Goal: Check status: Check status

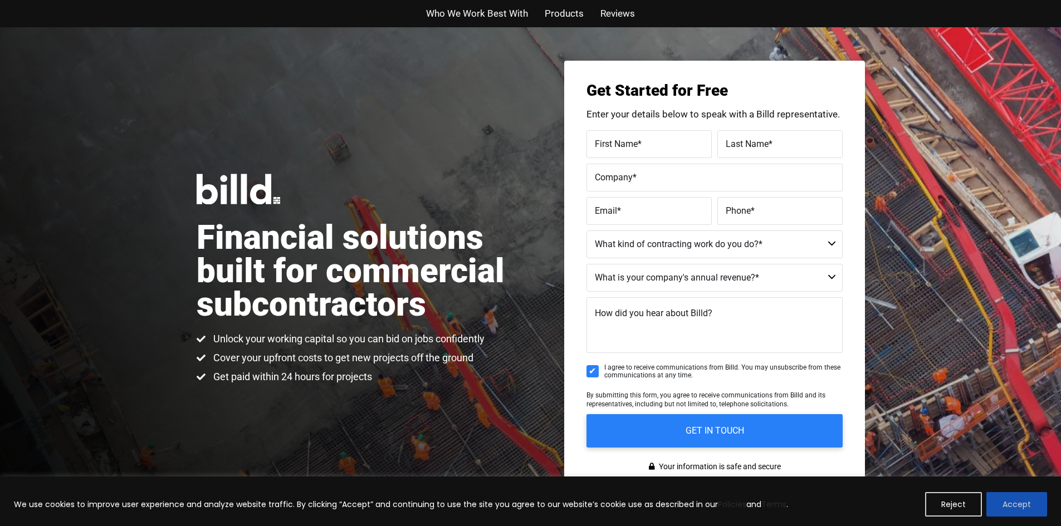
click at [1032, 502] on button "Accept" at bounding box center [1016, 504] width 61 height 24
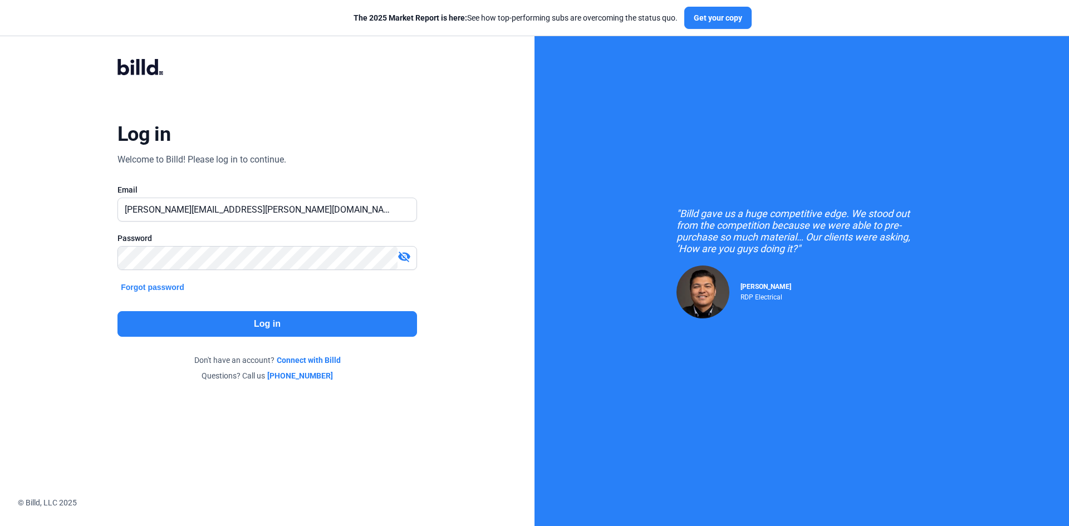
click at [208, 317] on button "Log in" at bounding box center [267, 324] width 300 height 26
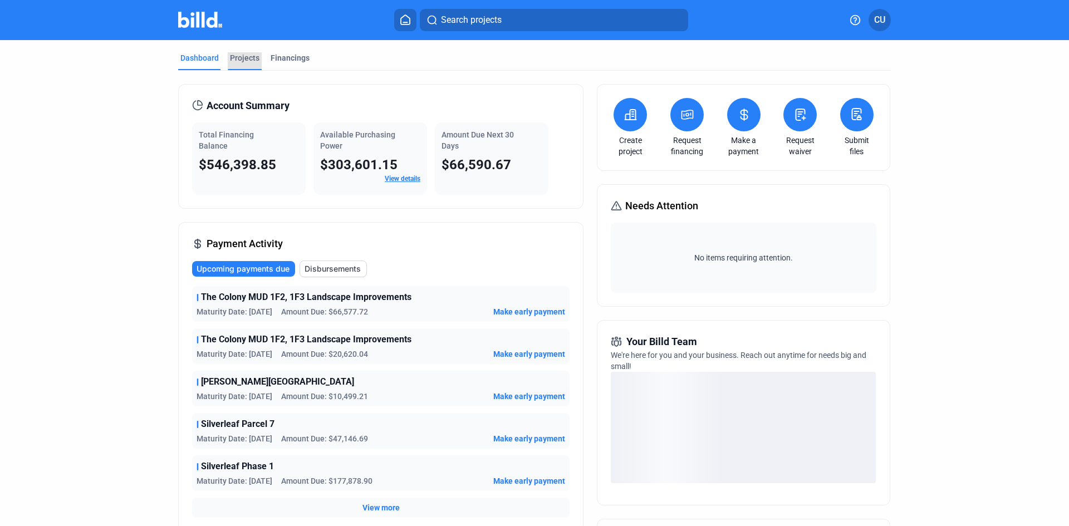
click at [249, 54] on div "Projects" at bounding box center [245, 57] width 30 height 11
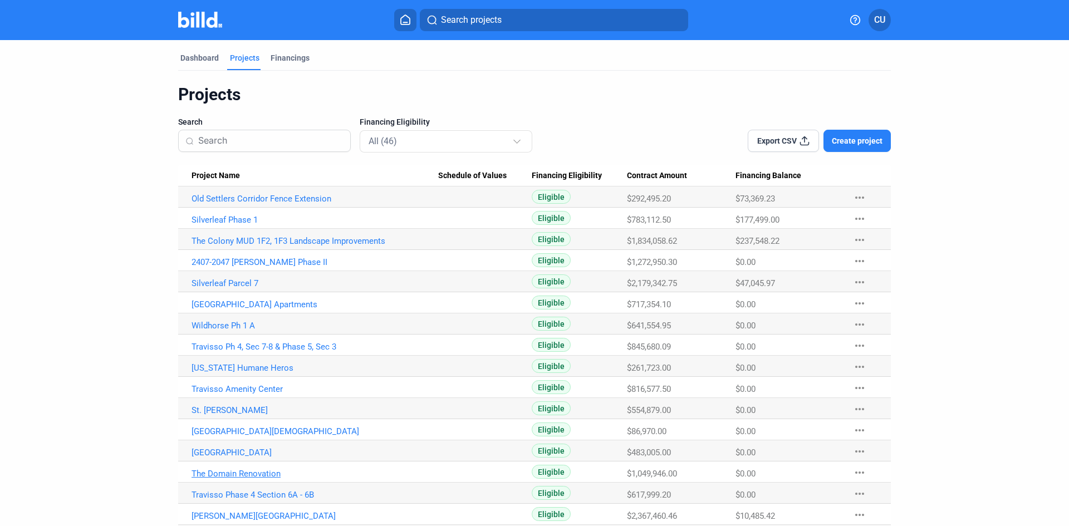
click at [233, 470] on link "The Domain Renovation" at bounding box center [315, 474] width 247 height 10
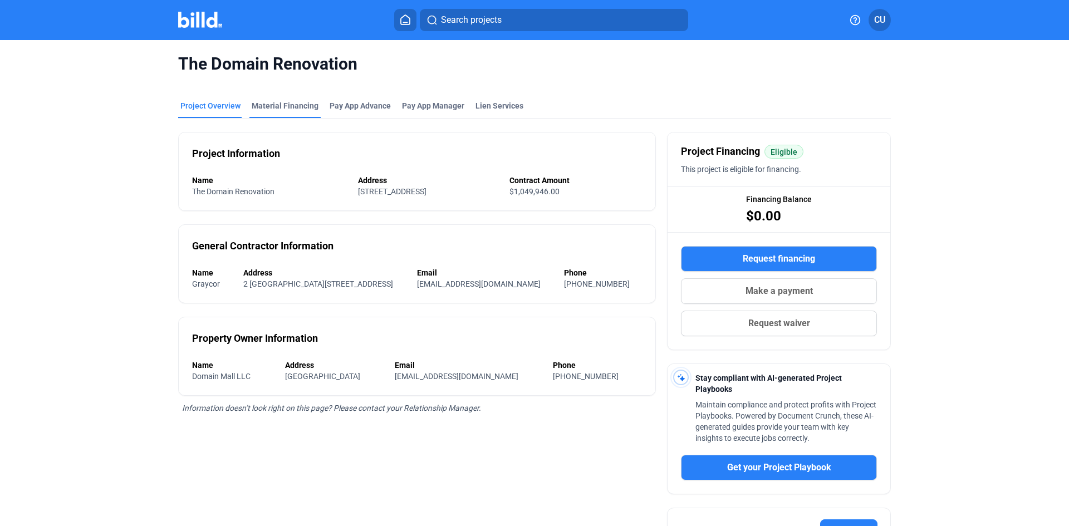
click at [268, 107] on div "Material Financing" at bounding box center [285, 105] width 67 height 11
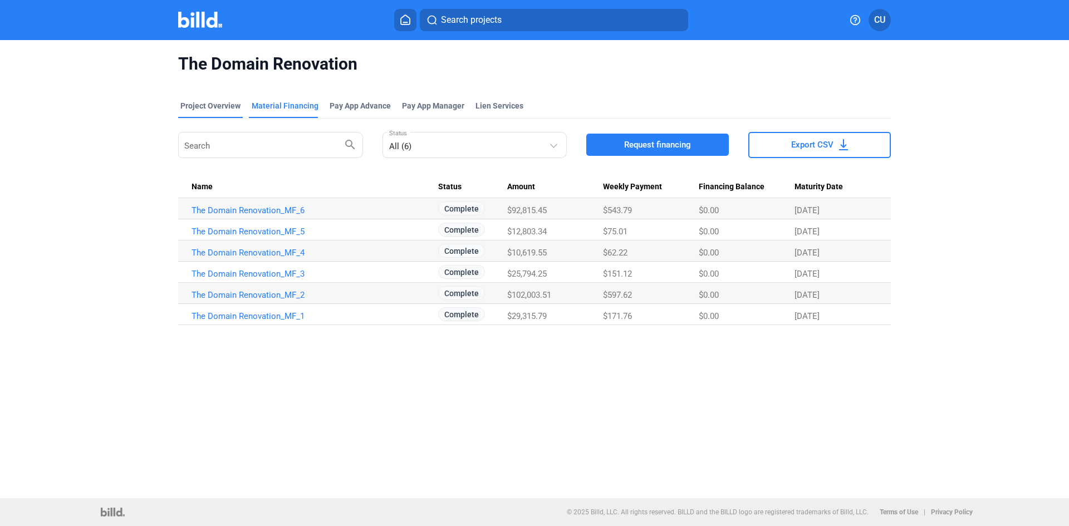
click at [217, 104] on div "Project Overview" at bounding box center [210, 105] width 60 height 11
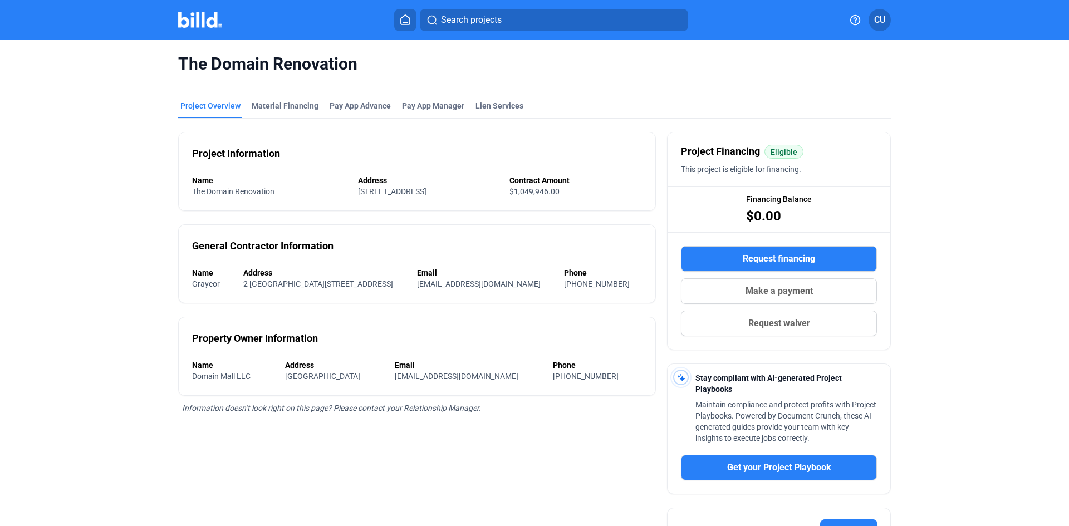
click at [405, 16] on icon at bounding box center [405, 19] width 11 height 11
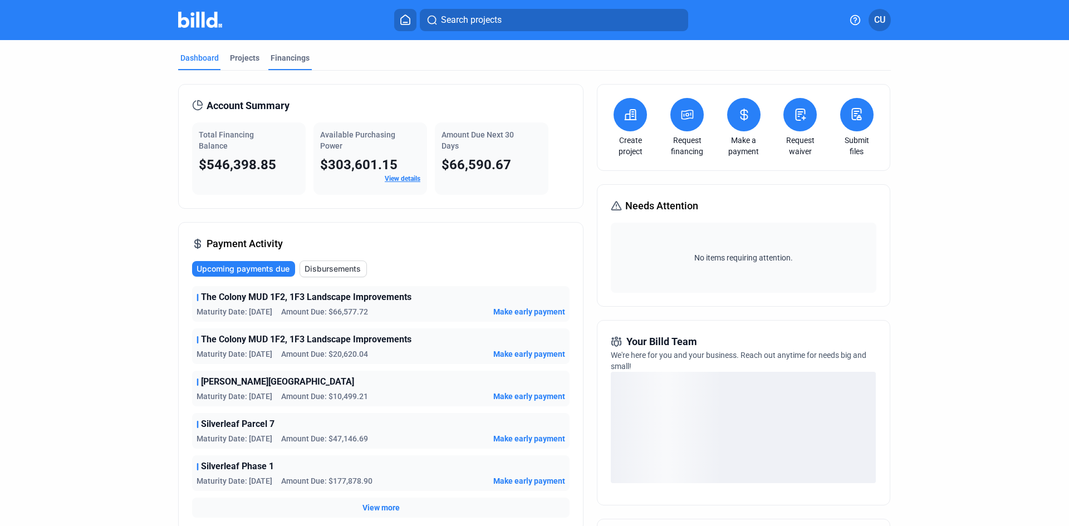
click at [285, 58] on div "Financings" at bounding box center [290, 57] width 39 height 11
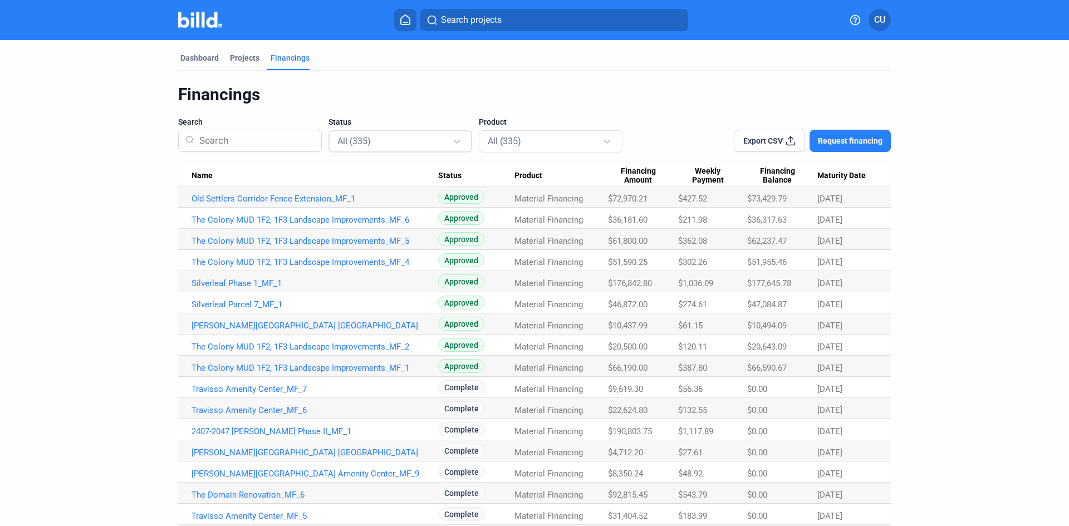
click at [453, 139] on div at bounding box center [456, 139] width 7 height 7
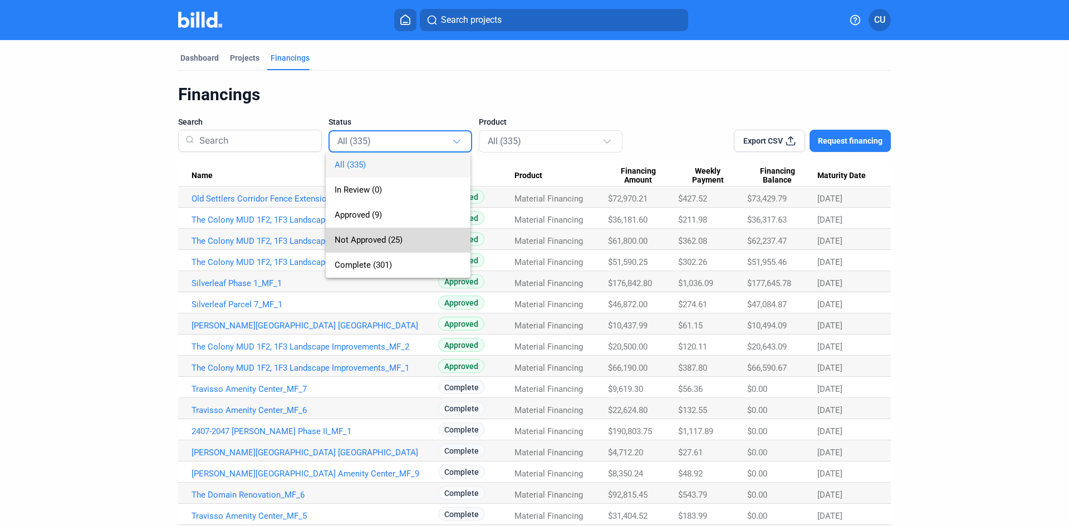
click at [382, 242] on span "Not Approved (25)" at bounding box center [369, 240] width 68 height 10
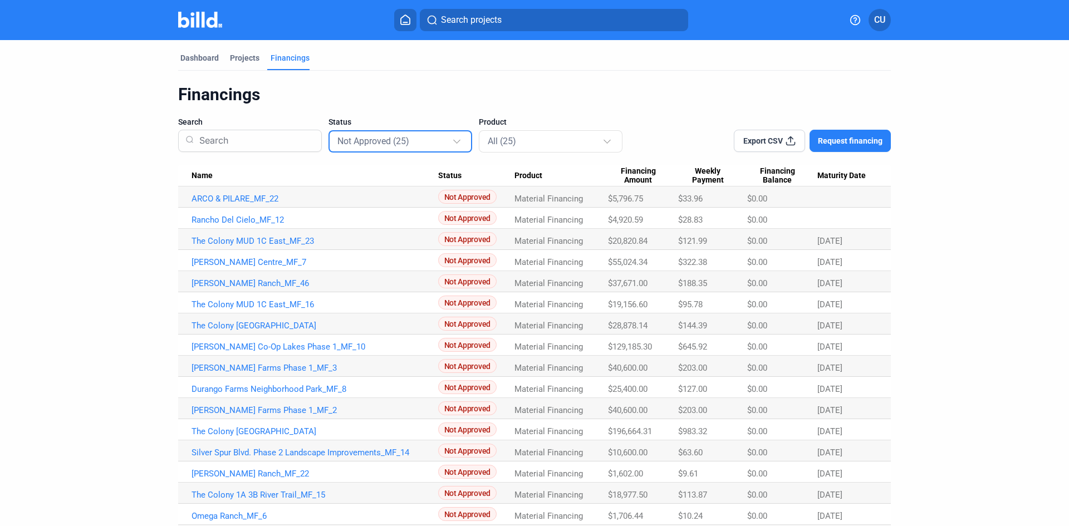
click at [454, 138] on div at bounding box center [456, 139] width 7 height 7
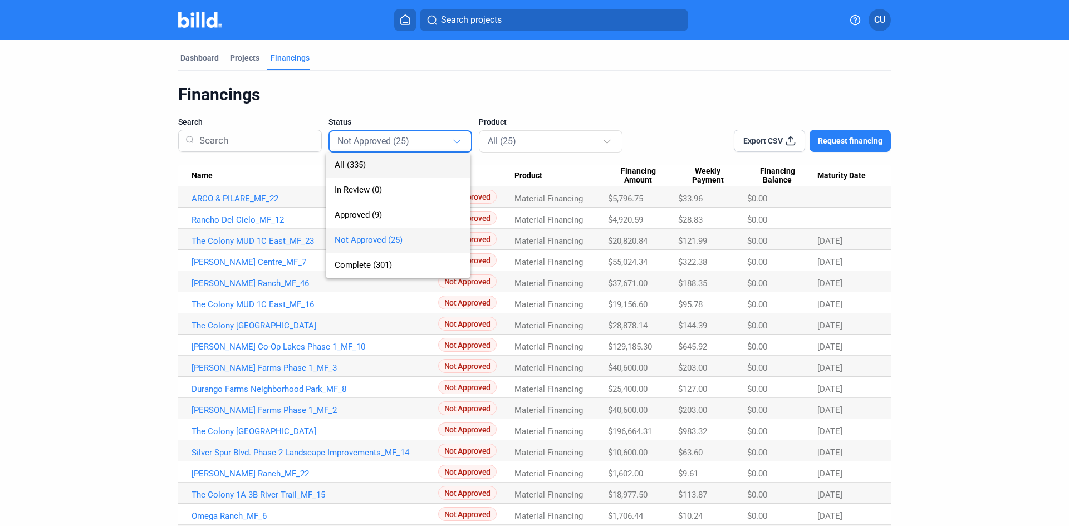
click at [347, 161] on span "All (335)" at bounding box center [350, 165] width 31 height 10
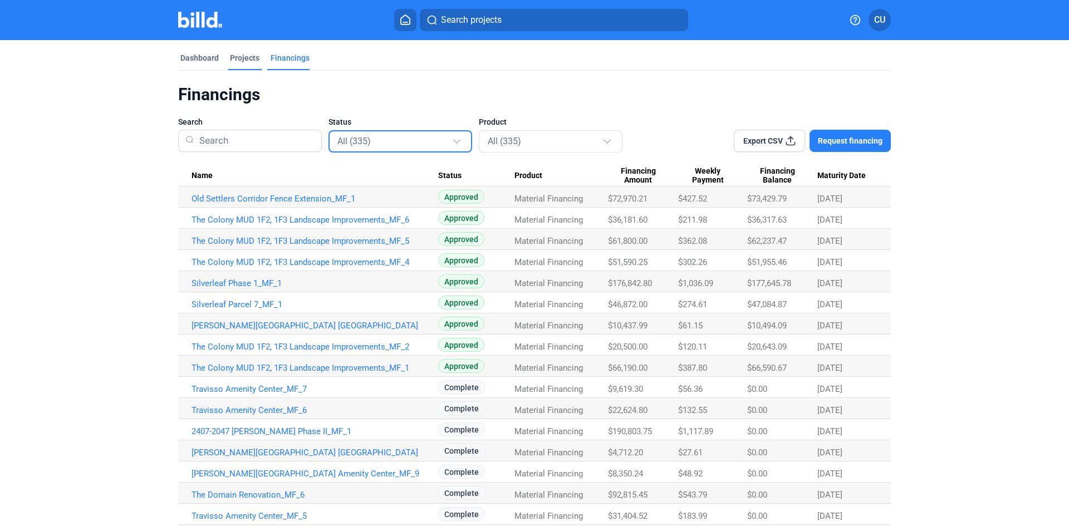
click at [236, 60] on div "Projects" at bounding box center [245, 57] width 30 height 11
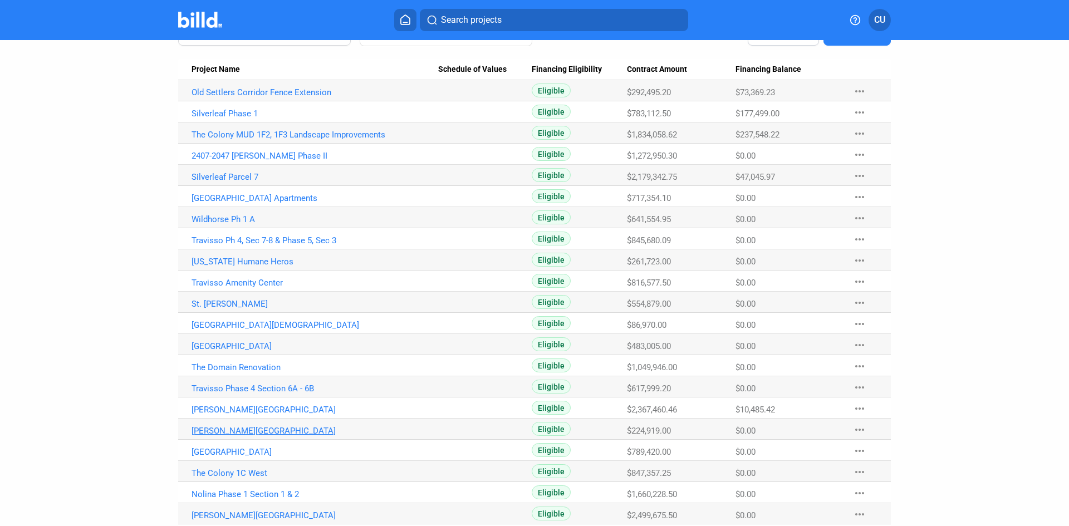
scroll to position [111, 0]
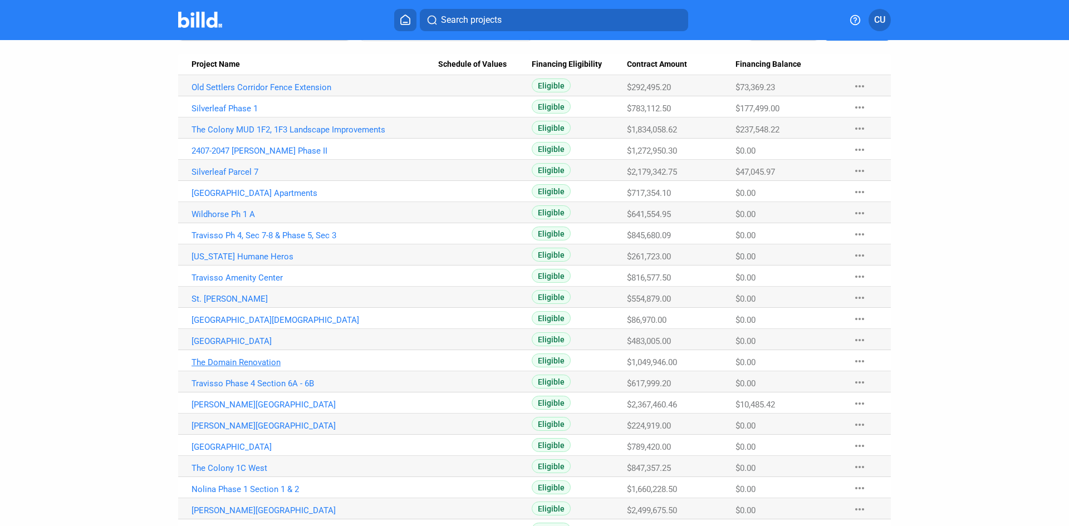
click at [234, 364] on link "The Domain Renovation" at bounding box center [315, 362] width 247 height 10
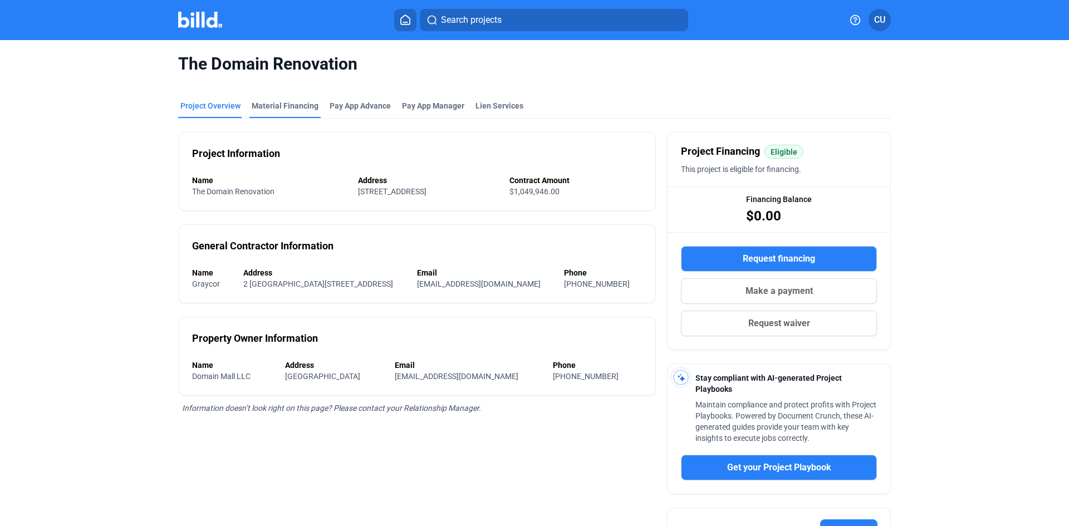
click at [286, 106] on div "Material Financing" at bounding box center [285, 105] width 67 height 11
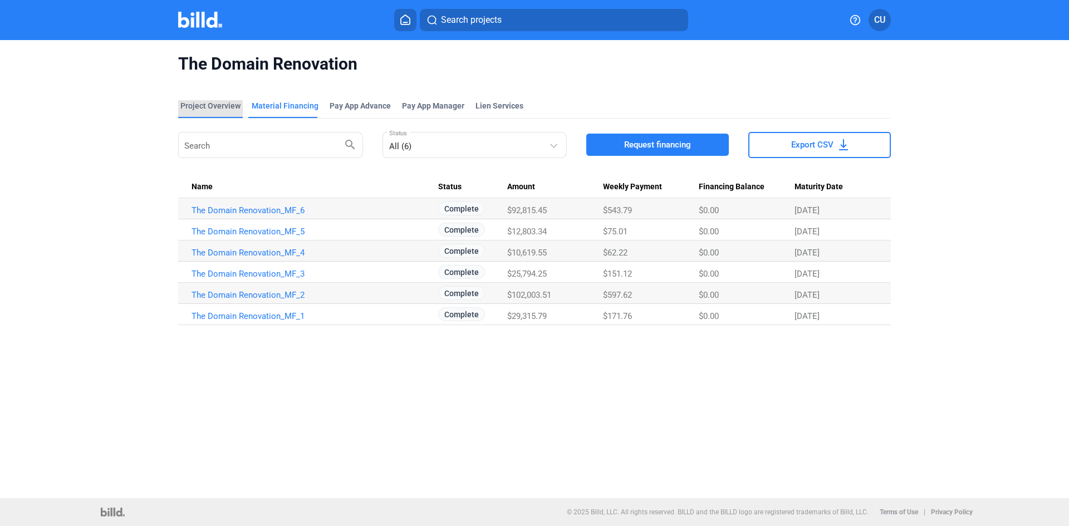
click at [195, 107] on div "Project Overview" at bounding box center [210, 105] width 60 height 11
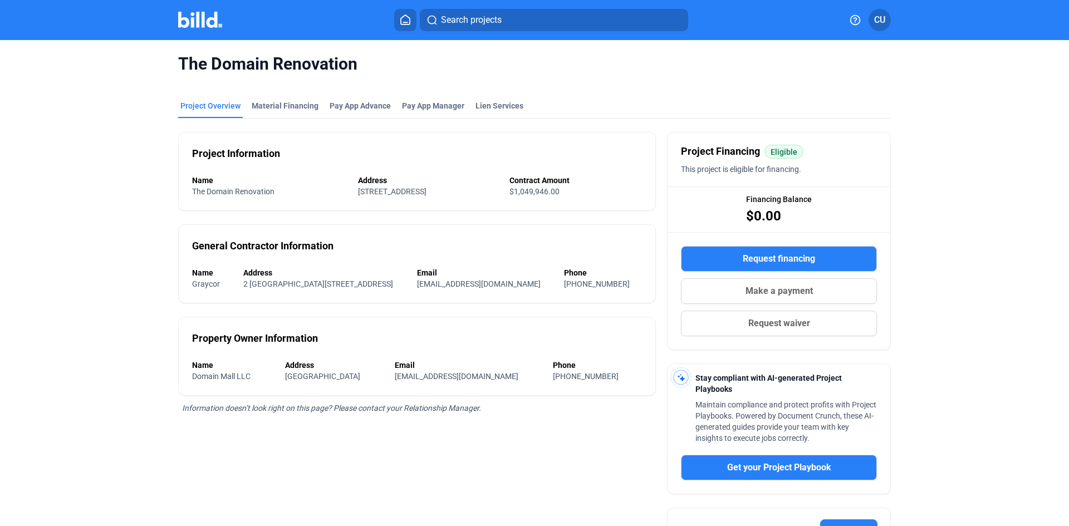
click at [221, 104] on div "Project Overview" at bounding box center [210, 105] width 60 height 11
